Goal: Find specific page/section: Find specific page/section

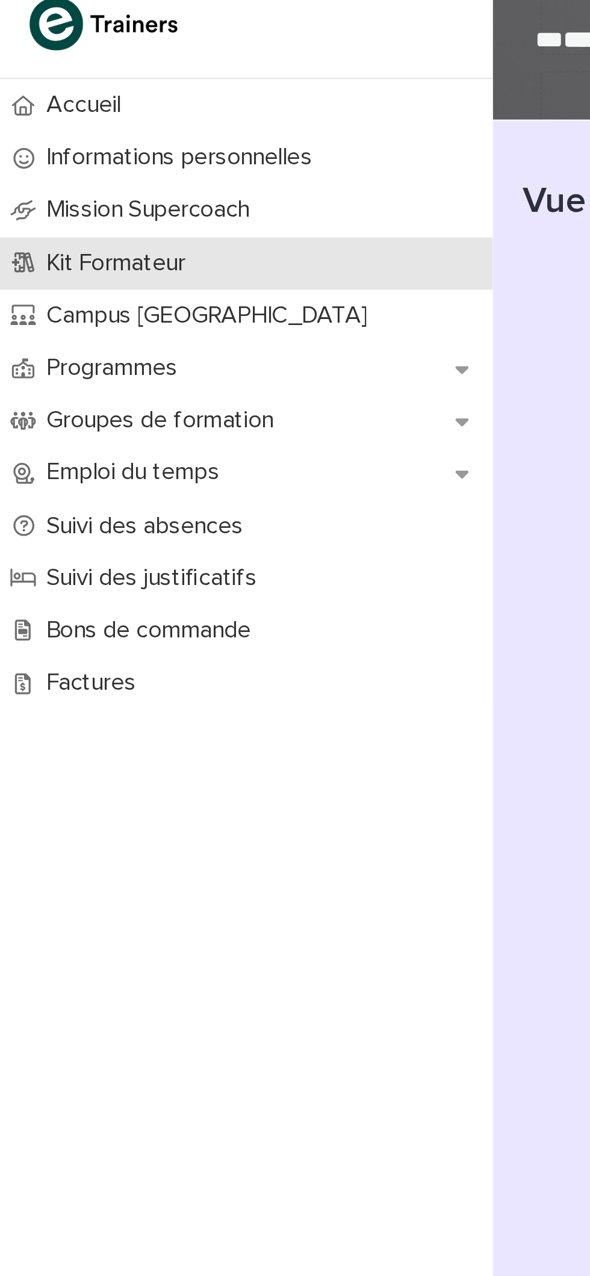
click at [70, 146] on p "Kit Formateur" at bounding box center [49, 147] width 70 height 11
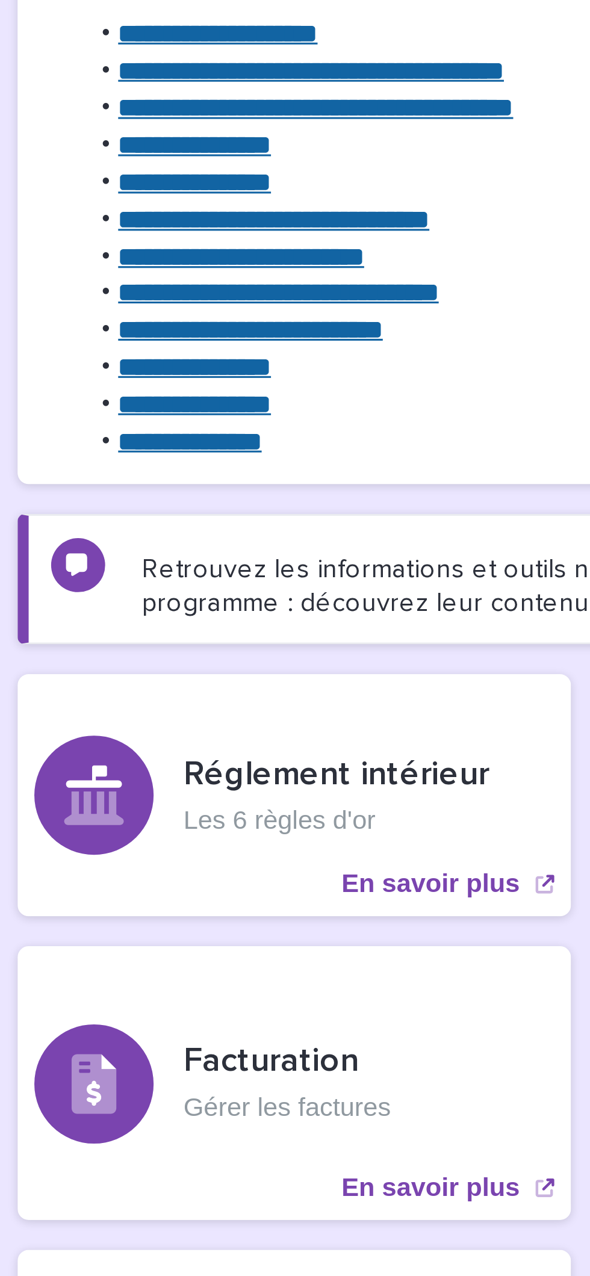
click at [285, 303] on strong "**********" at bounding box center [267, 302] width 49 height 8
click at [282, 303] on strong "**********" at bounding box center [267, 302] width 49 height 8
click at [286, 300] on strong "**********" at bounding box center [267, 302] width 49 height 8
